Goal: Navigation & Orientation: Find specific page/section

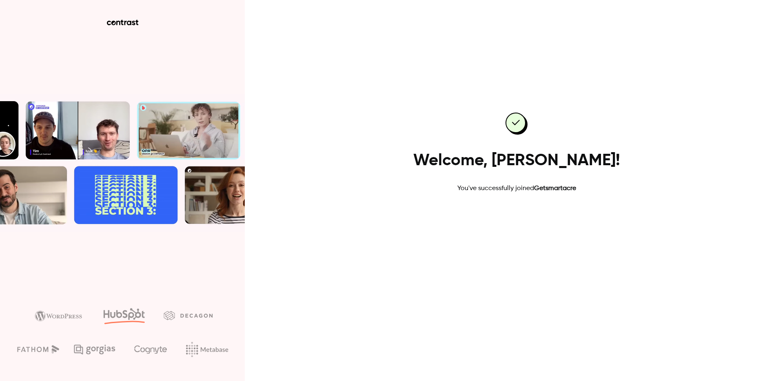
click at [511, 221] on link "Go to dashboard" at bounding box center [516, 220] width 69 height 20
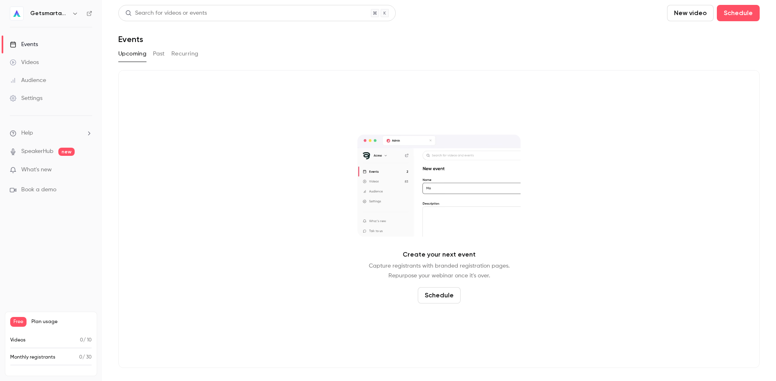
click at [35, 173] on span "What's new" at bounding box center [36, 170] width 31 height 9
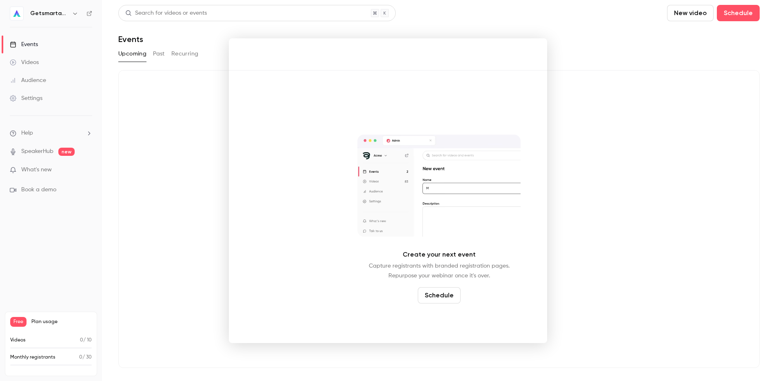
click at [34, 184] on div at bounding box center [388, 190] width 776 height 381
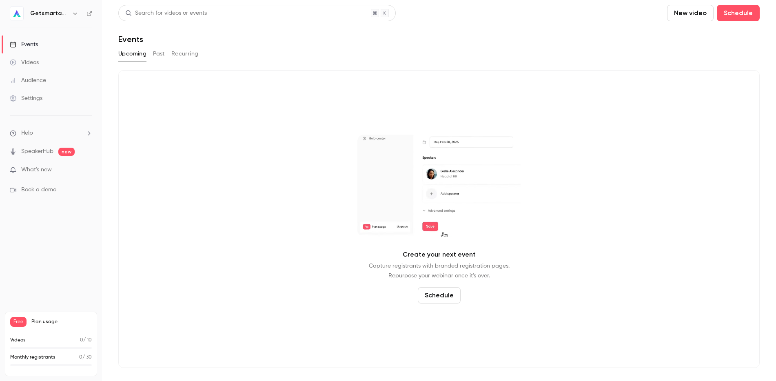
click at [52, 14] on h6 "Getsmartacre" at bounding box center [49, 13] width 38 height 8
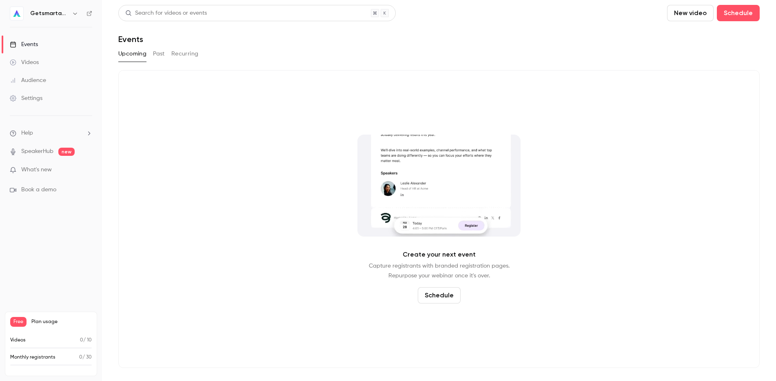
click at [75, 14] on icon "button" at bounding box center [75, 13] width 7 height 7
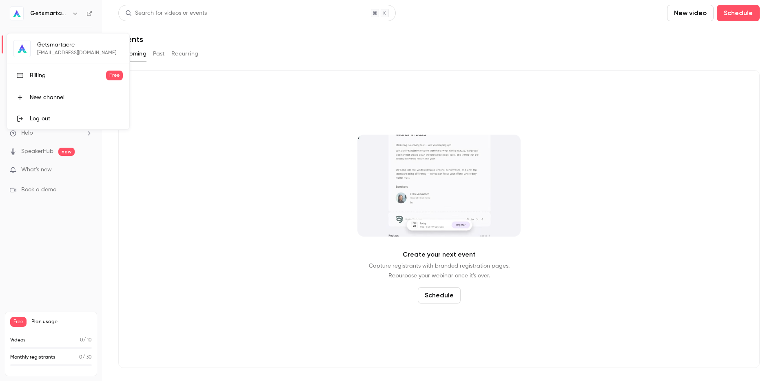
drag, startPoint x: 202, startPoint y: 129, endPoint x: 193, endPoint y: 128, distance: 9.5
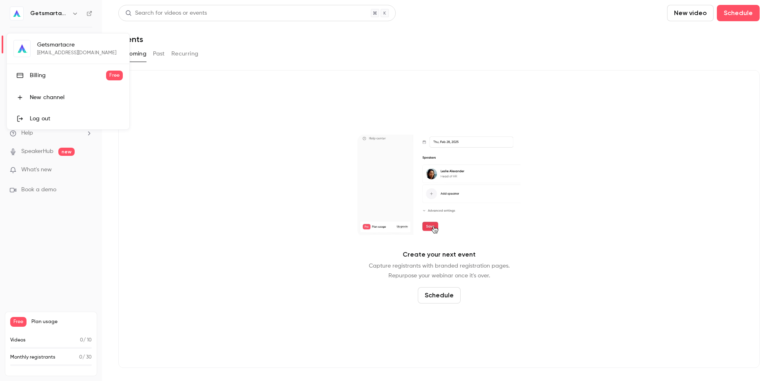
click at [202, 129] on div at bounding box center [388, 190] width 776 height 381
